Goal: Transaction & Acquisition: Purchase product/service

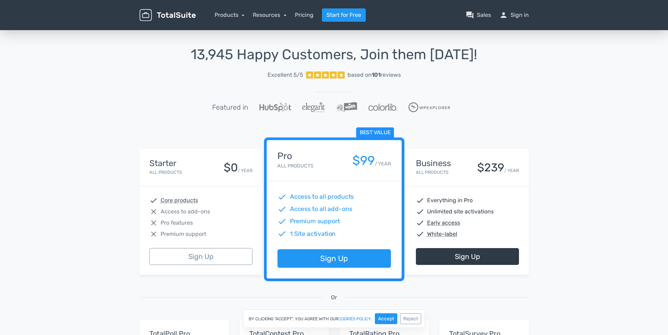
click at [211, 179] on div "Starter All Products $0 / YEAR" at bounding box center [200, 167] width 123 height 37
click at [271, 14] on link "Resources" at bounding box center [270, 15] width 34 height 7
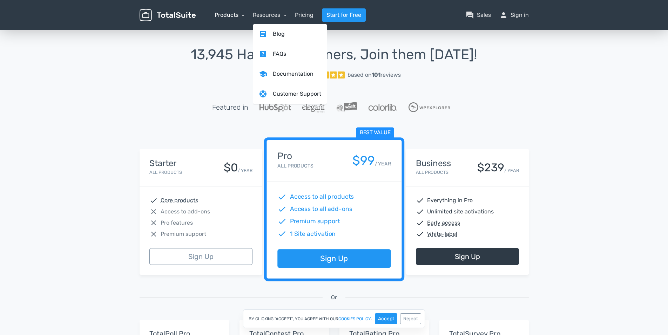
click at [241, 15] on link "Products" at bounding box center [229, 15] width 30 height 7
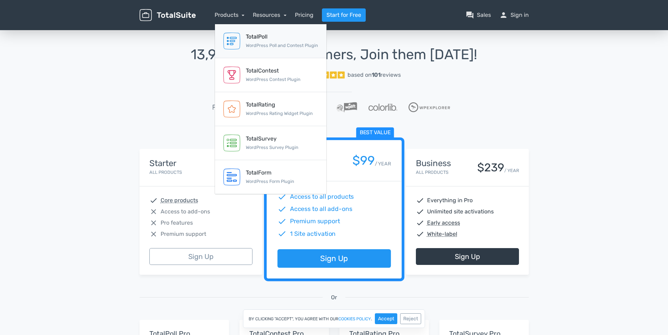
click at [265, 43] on small "WordPress Poll and Contest Plugin" at bounding box center [282, 45] width 72 height 5
